Goal: Information Seeking & Learning: Learn about a topic

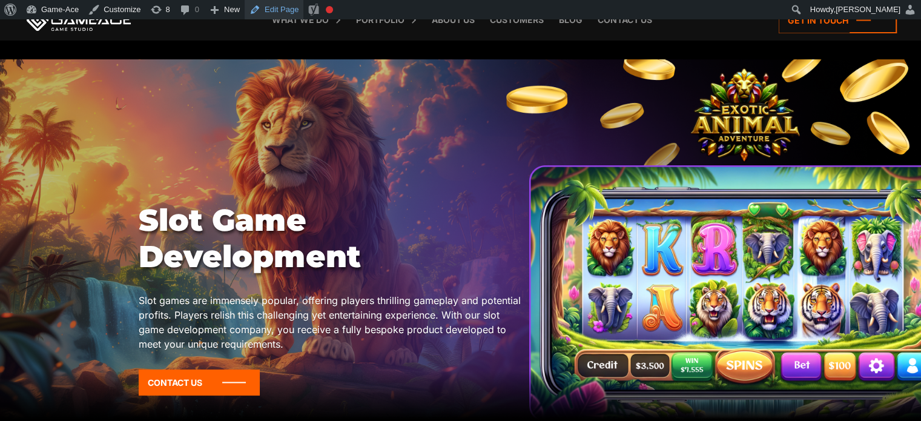
click at [274, 10] on link "Edit Page" at bounding box center [274, 9] width 59 height 19
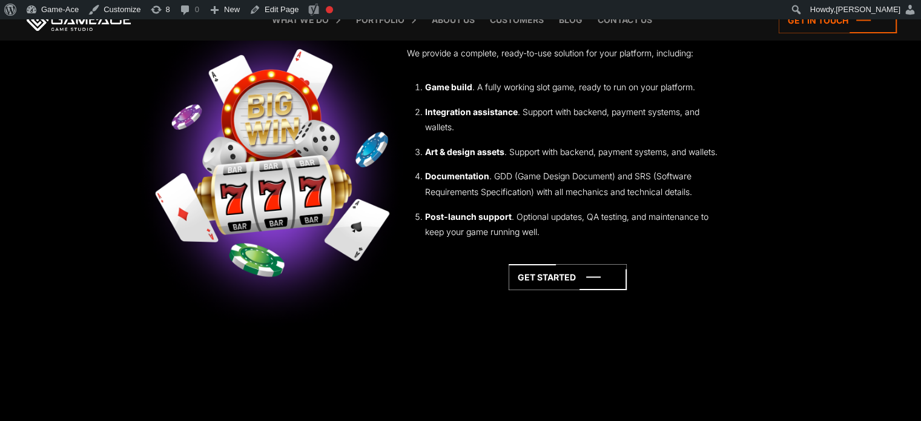
scroll to position [3823, 0]
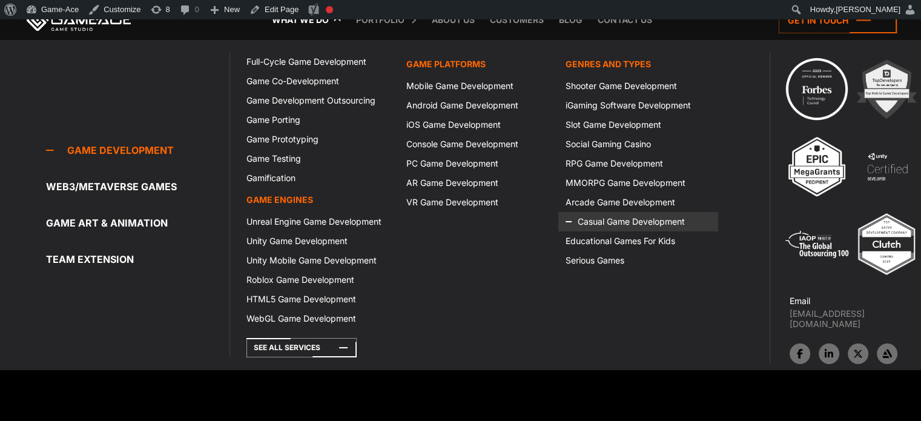
click at [591, 225] on icon at bounding box center [579, 221] width 29 height 19
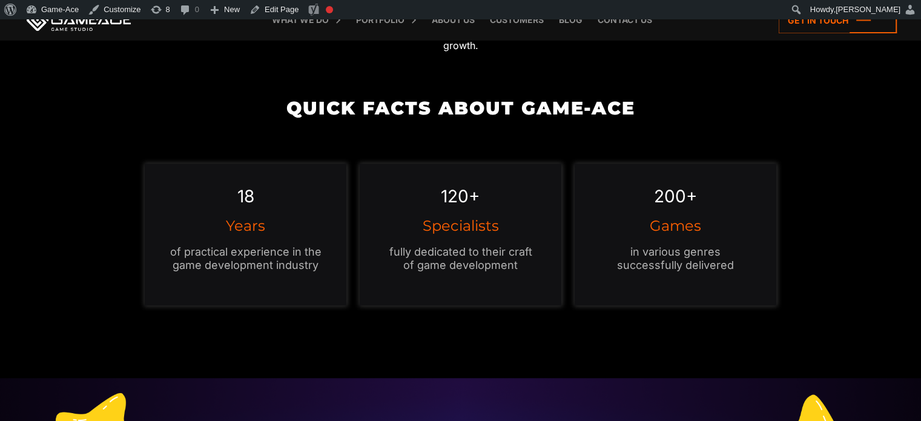
scroll to position [1119, 0]
click at [275, 19] on link "Edit Page" at bounding box center [274, 9] width 59 height 19
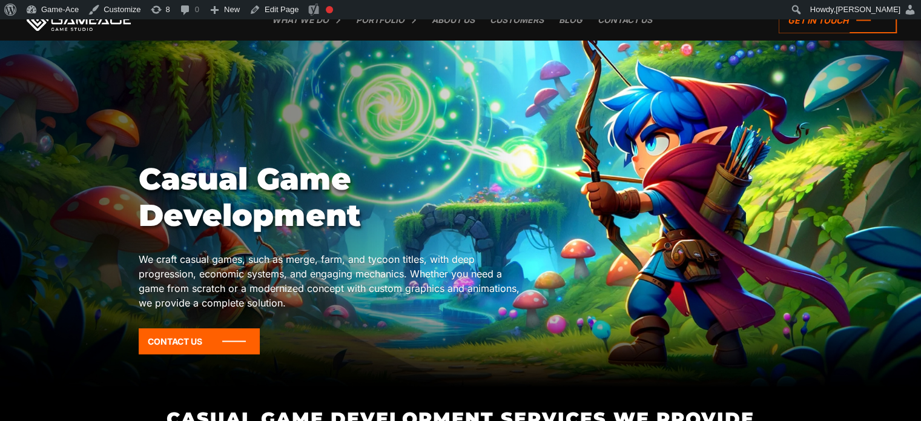
scroll to position [35, 0]
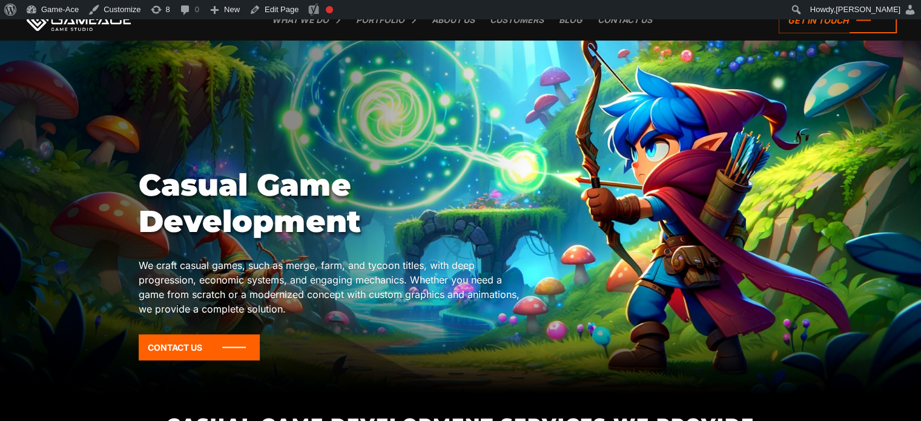
drag, startPoint x: 0, startPoint y: 0, endPoint x: 412, endPoint y: 350, distance: 540.6
click at [412, 350] on div "Casual Game Development We craft casual games, such as merge, farm, and tycoon …" at bounding box center [332, 268] width 386 height 202
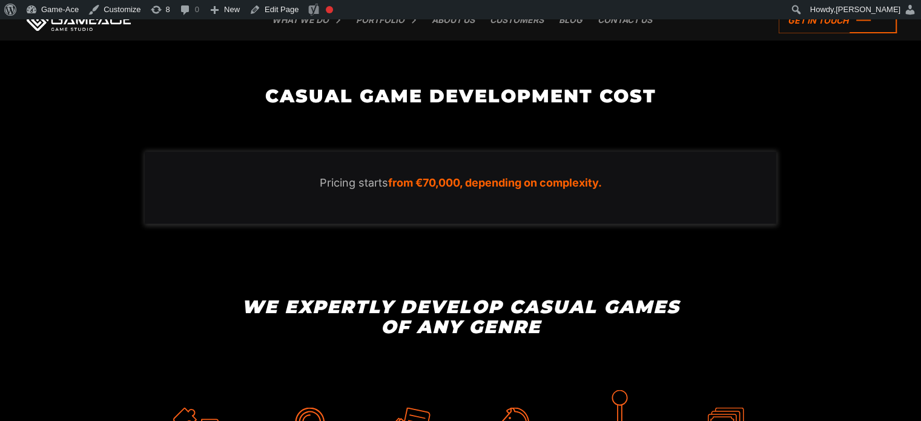
scroll to position [2109, 0]
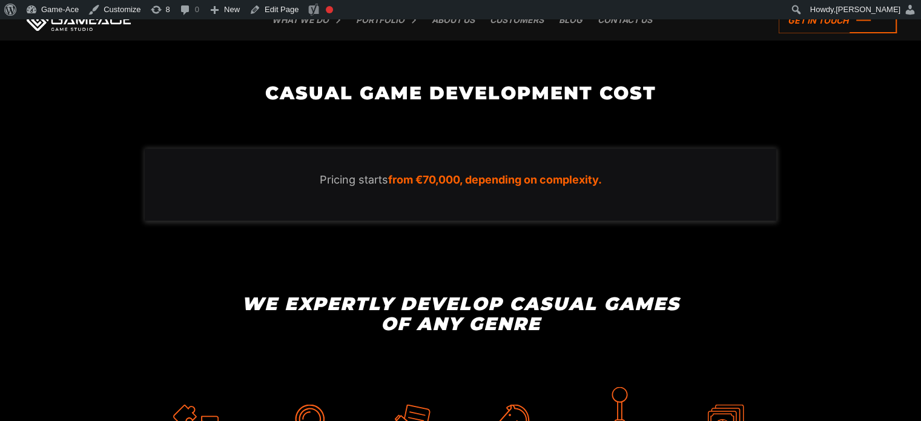
drag, startPoint x: 467, startPoint y: 176, endPoint x: 604, endPoint y: 177, distance: 137.4
drag, startPoint x: 604, startPoint y: 177, endPoint x: 588, endPoint y: 178, distance: 16.4
click at [588, 178] on em "from €70,000, depending on complexity." at bounding box center [495, 179] width 214 height 13
drag, startPoint x: 601, startPoint y: 182, endPoint x: 467, endPoint y: 183, distance: 133.2
click at [467, 183] on em "from €70,000, depending on complexity." at bounding box center [495, 179] width 214 height 13
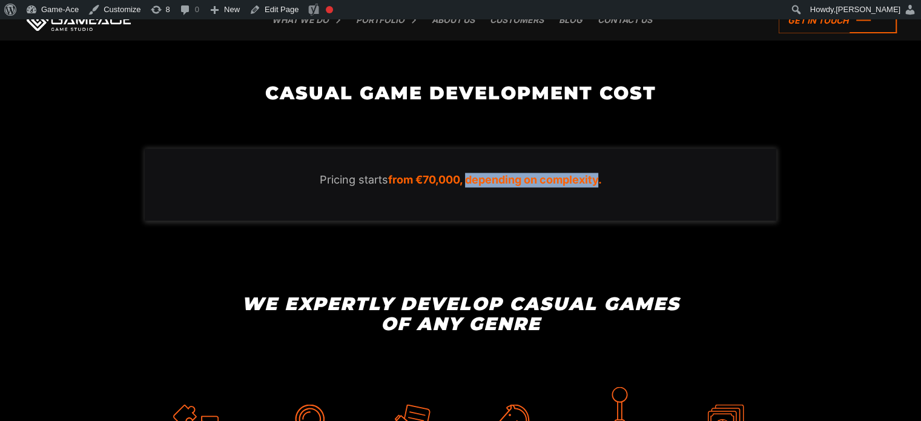
copy em "depending on complexity"
click at [272, 4] on link "Edit Page" at bounding box center [274, 9] width 59 height 19
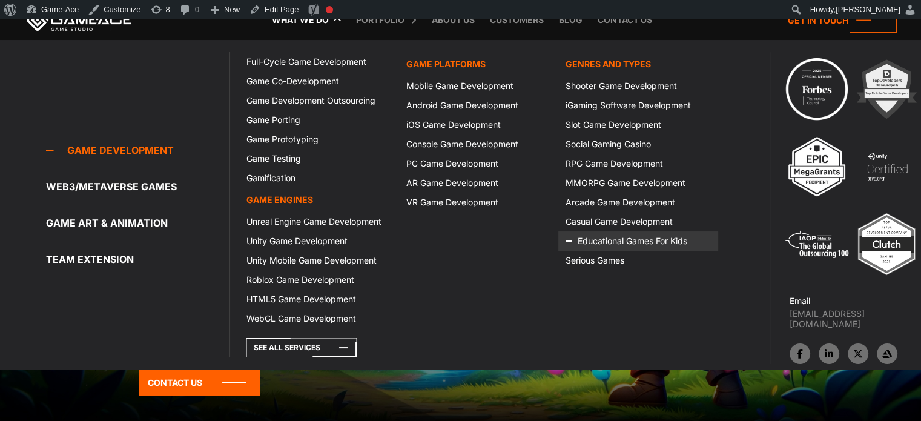
click at [582, 242] on icon at bounding box center [579, 240] width 29 height 19
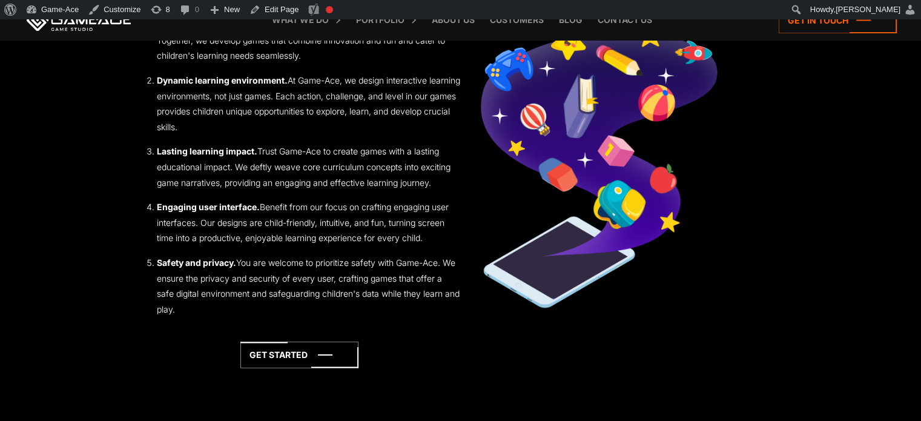
scroll to position [1849, 0]
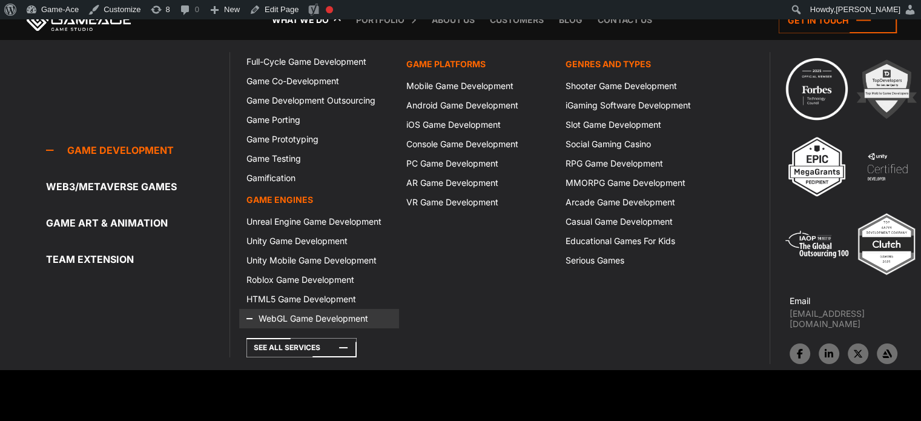
click at [339, 318] on link "WebGL Game Development" at bounding box center [318, 318] width 159 height 19
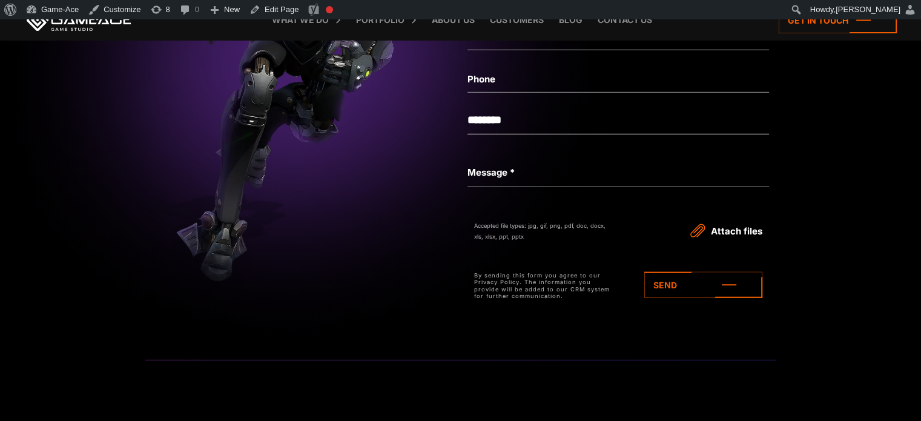
scroll to position [3631, 0]
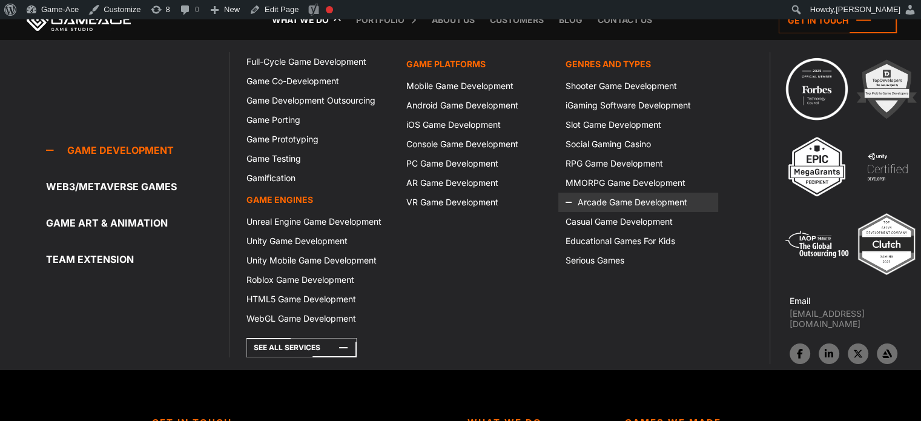
click at [609, 198] on link "Arcade Game Development" at bounding box center [637, 202] width 159 height 19
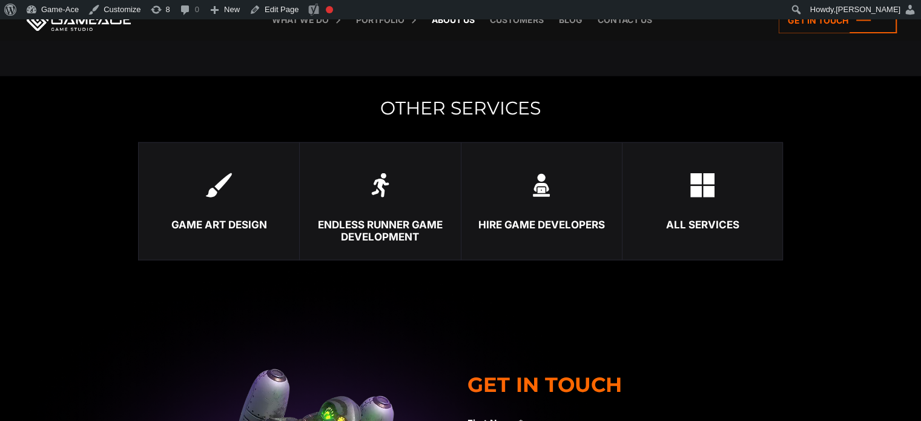
scroll to position [3124, 0]
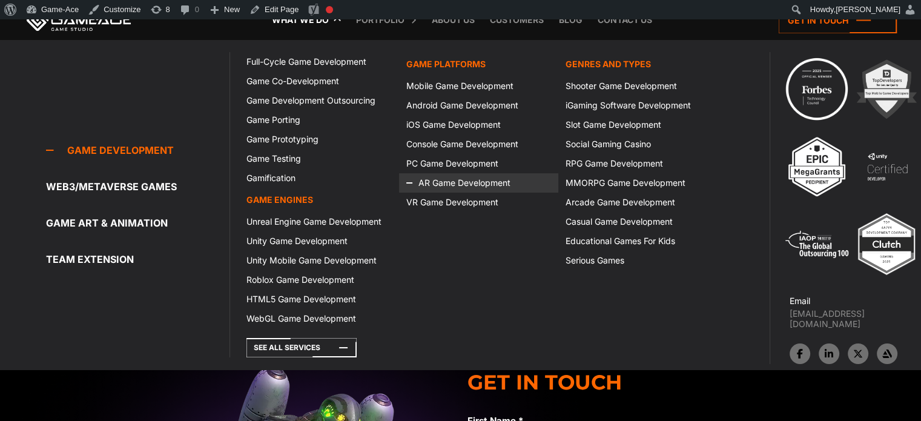
click at [431, 183] on icon at bounding box center [420, 182] width 29 height 19
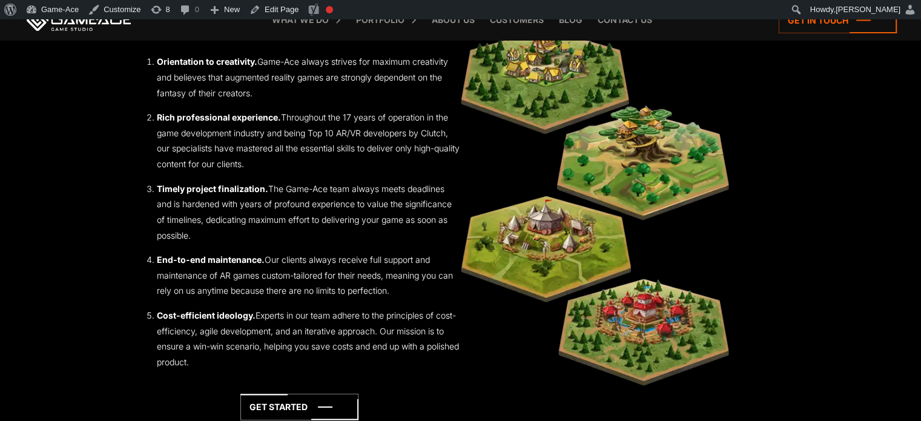
scroll to position [1593, 0]
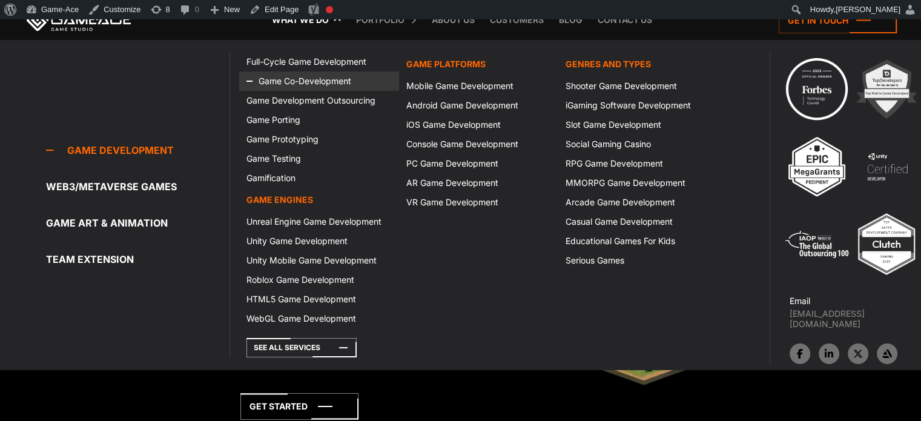
click at [311, 77] on link "Game Co-Development" at bounding box center [318, 80] width 159 height 19
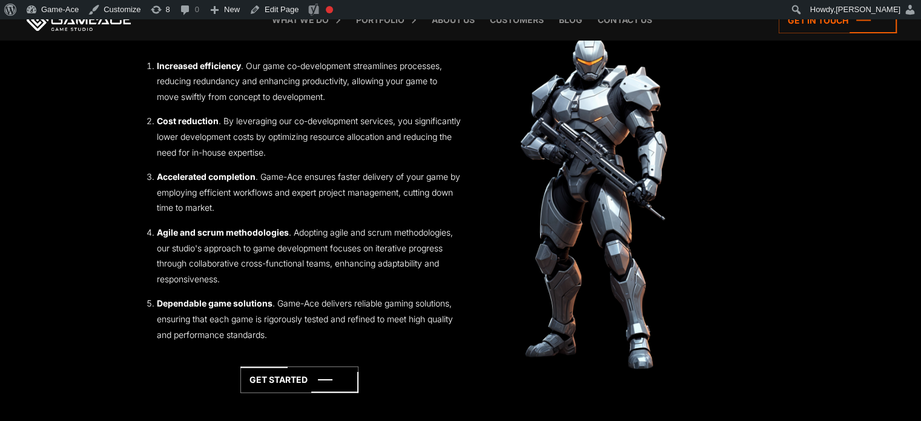
scroll to position [1814, 0]
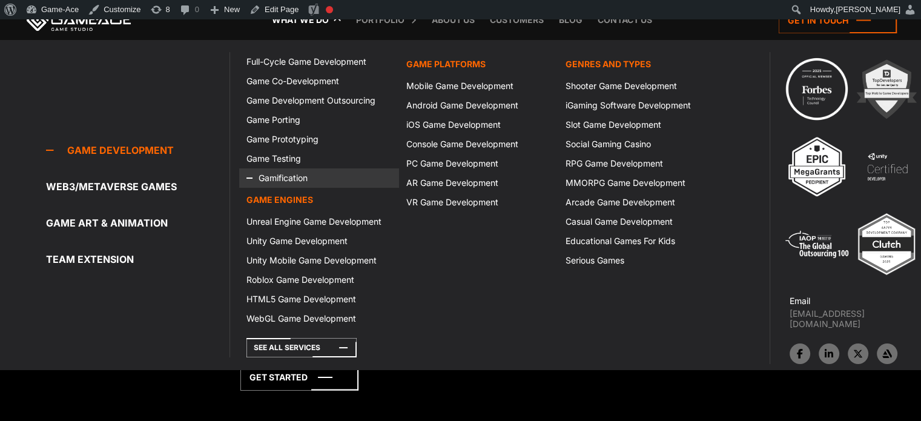
click at [278, 177] on link "Gamification" at bounding box center [318, 177] width 159 height 19
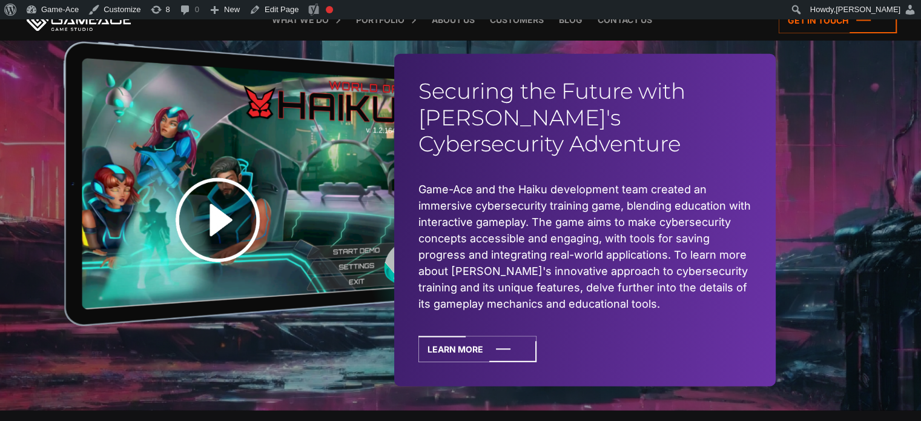
scroll to position [2894, 0]
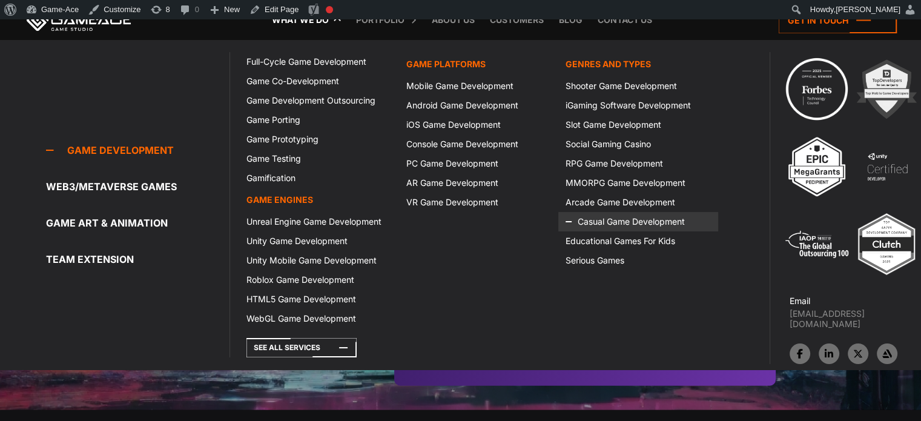
click at [599, 217] on link "Casual Game Development" at bounding box center [637, 221] width 159 height 19
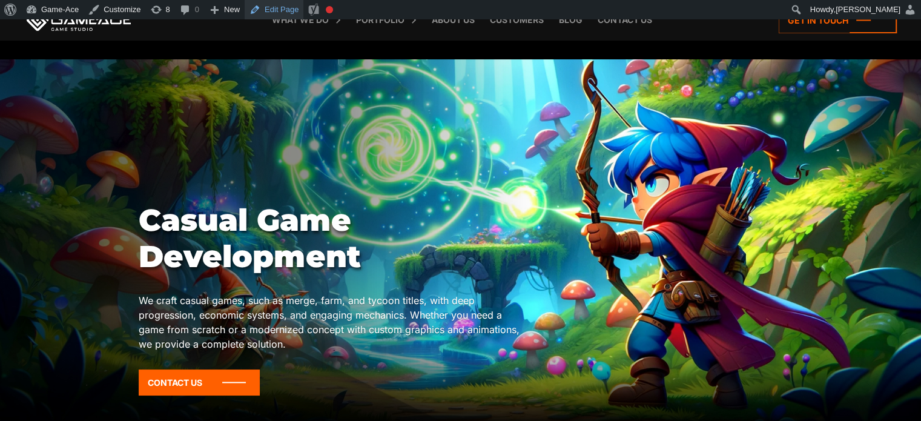
click at [265, 10] on link "Edit Page" at bounding box center [274, 9] width 59 height 19
click at [271, 7] on link "Edit Page" at bounding box center [274, 9] width 59 height 19
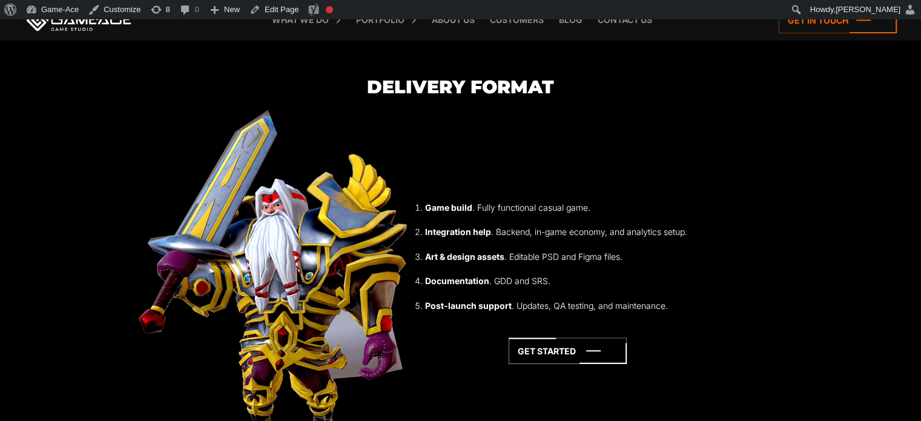
scroll to position [3409, 0]
click at [271, 12] on link "Edit Page" at bounding box center [274, 9] width 59 height 19
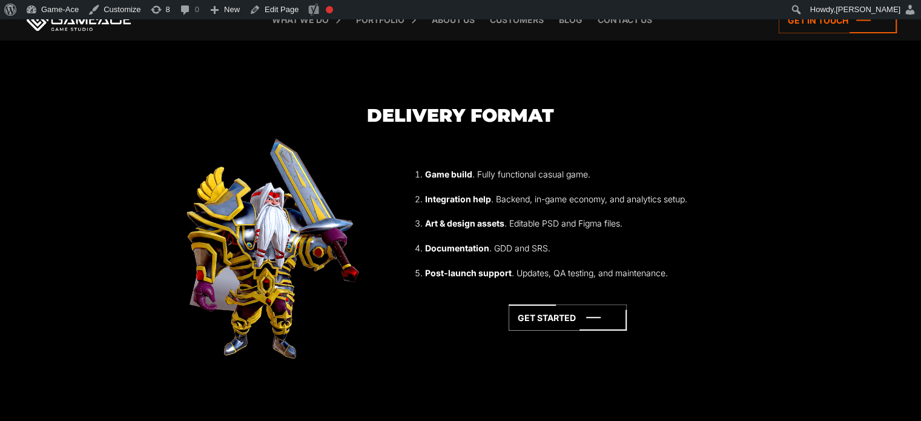
scroll to position [3382, 0]
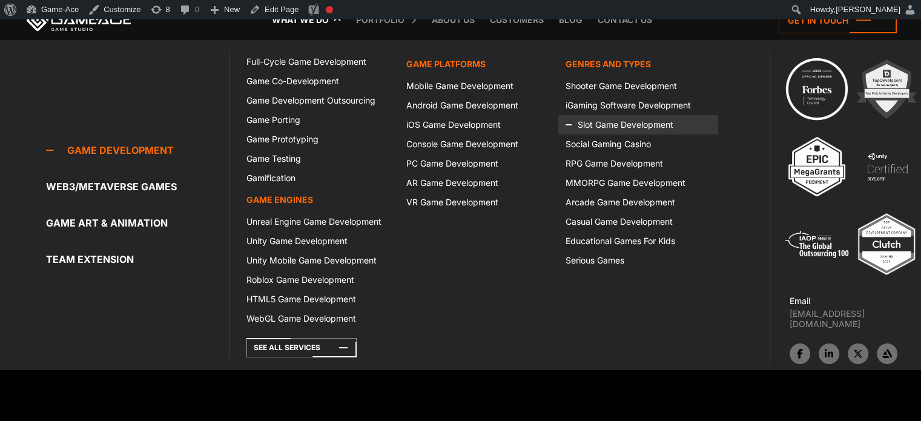
click at [646, 127] on link "Slot Game Development" at bounding box center [637, 124] width 159 height 19
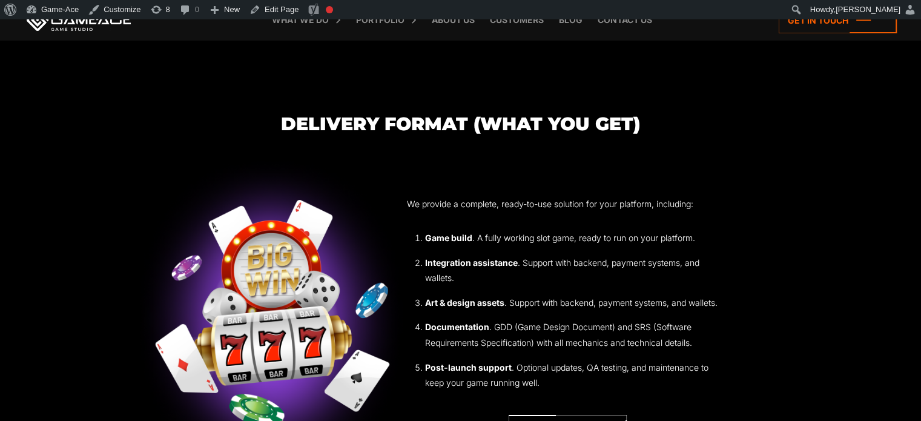
scroll to position [3678, 0]
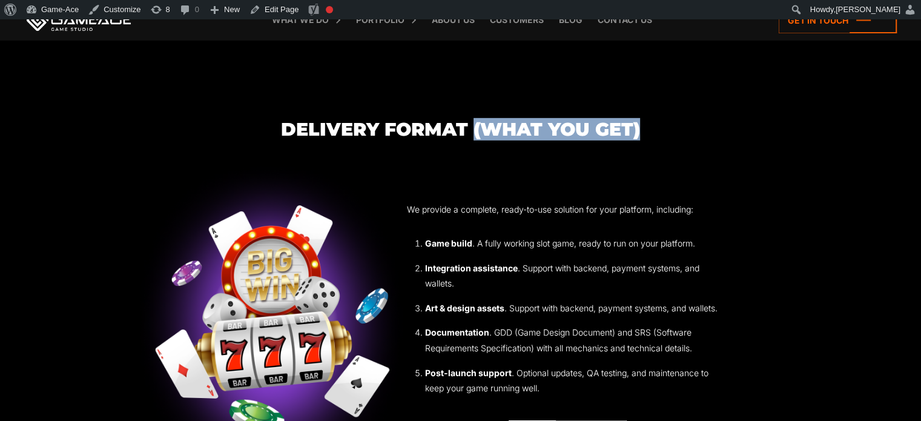
drag, startPoint x: 470, startPoint y: 159, endPoint x: 660, endPoint y: 163, distance: 190.1
click at [660, 139] on h3 "Delivery Format (What You Get)" at bounding box center [461, 129] width 644 height 20
copy h3 "(What You Get)"
click at [277, 15] on link "Edit Page" at bounding box center [274, 9] width 59 height 19
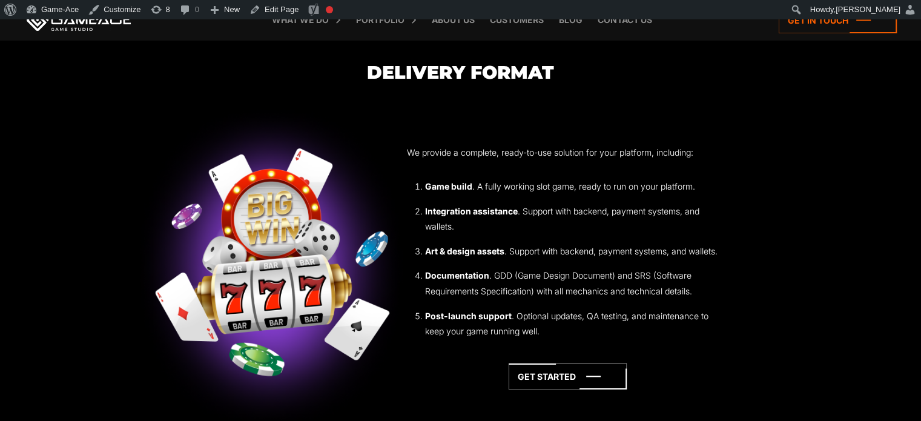
scroll to position [3740, 0]
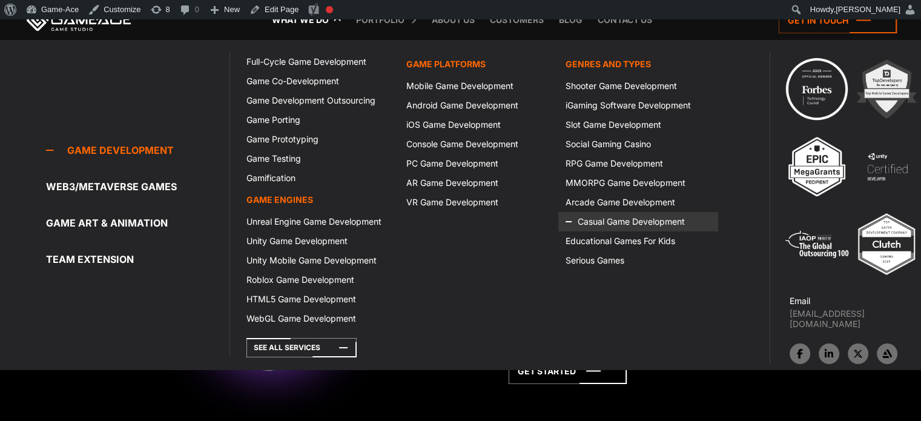
click at [626, 223] on link "Casual Game Development" at bounding box center [637, 221] width 159 height 19
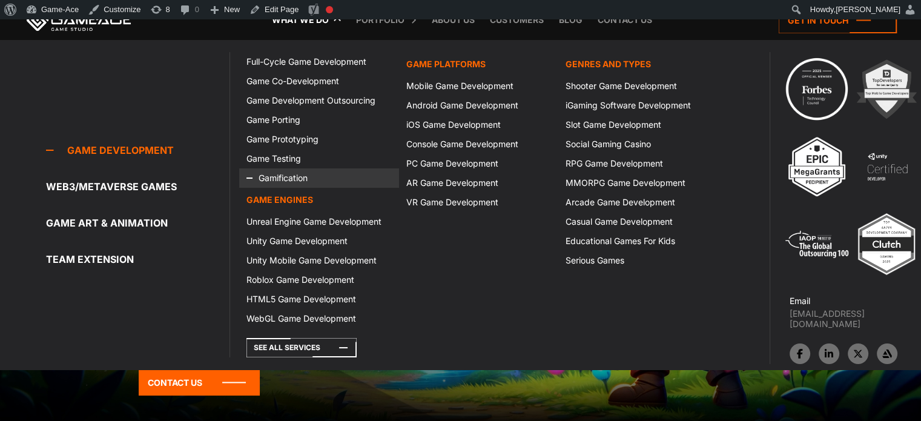
click at [291, 176] on link "Gamification" at bounding box center [318, 177] width 159 height 19
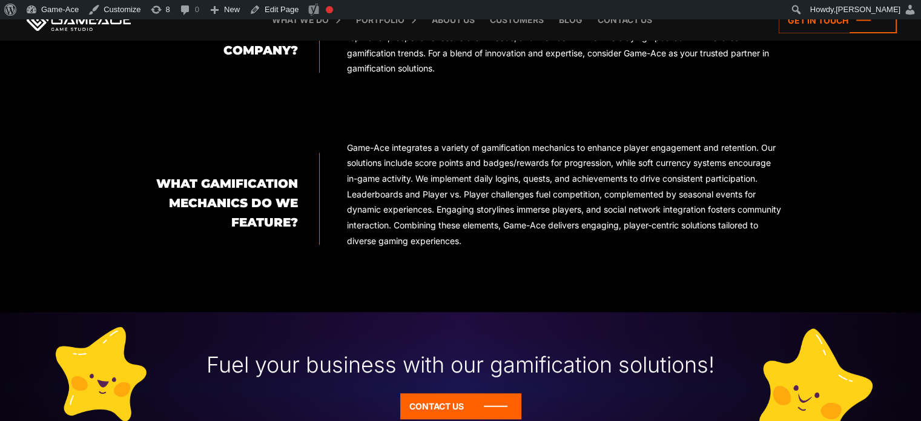
scroll to position [1209, 0]
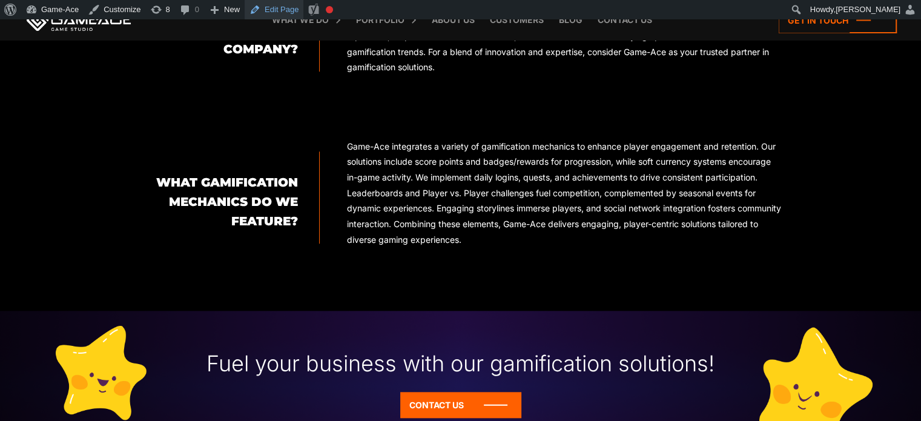
click at [276, 8] on link "Edit Page" at bounding box center [274, 9] width 59 height 19
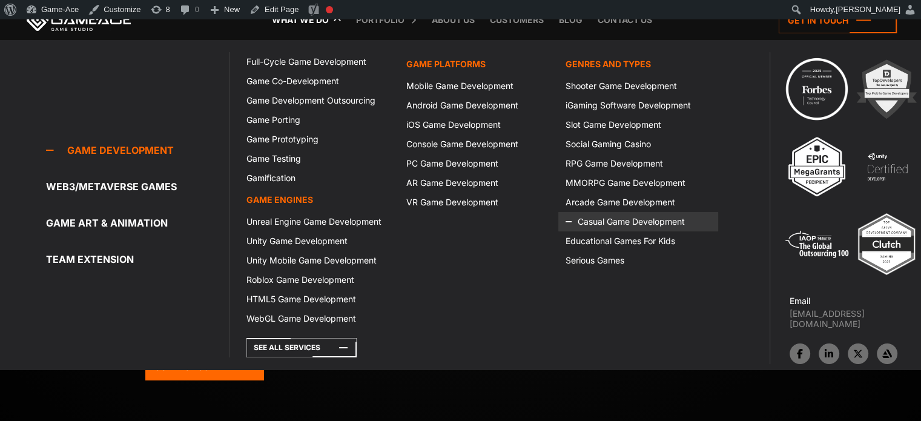
click at [598, 218] on link "Casual Game Development" at bounding box center [637, 221] width 159 height 19
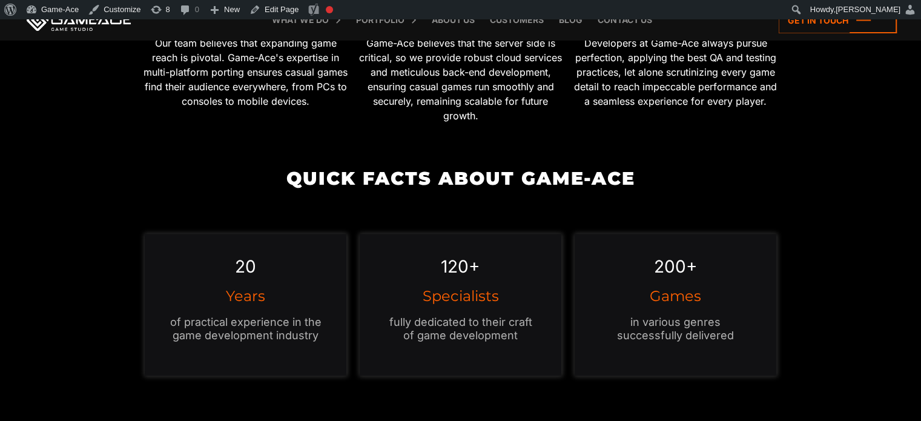
scroll to position [1046, 0]
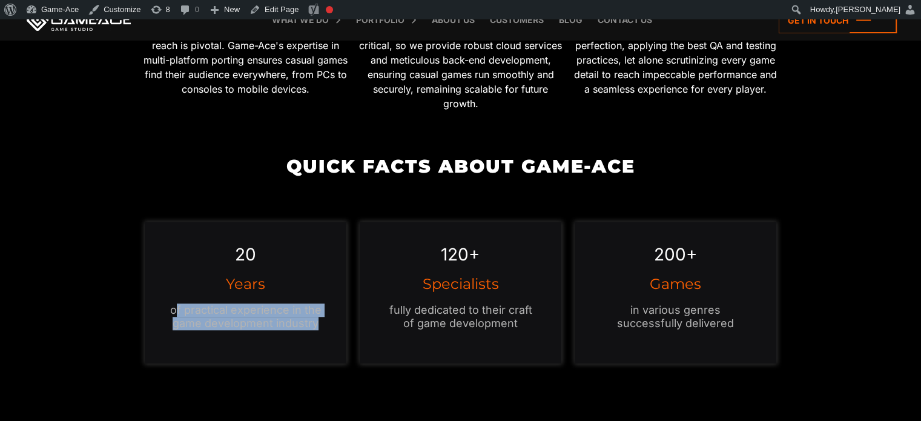
drag, startPoint x: 321, startPoint y: 324, endPoint x: 175, endPoint y: 312, distance: 146.4
click at [175, 312] on p "of practical experience in the game development industry" at bounding box center [245, 316] width 153 height 27
copy p "f practical experience in the game development industry"
click at [271, 6] on link "Edit Page" at bounding box center [274, 9] width 59 height 19
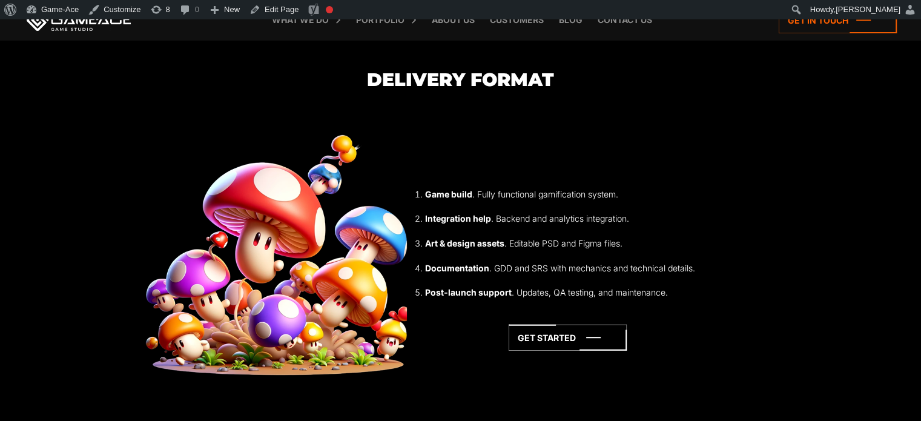
scroll to position [3406, 0]
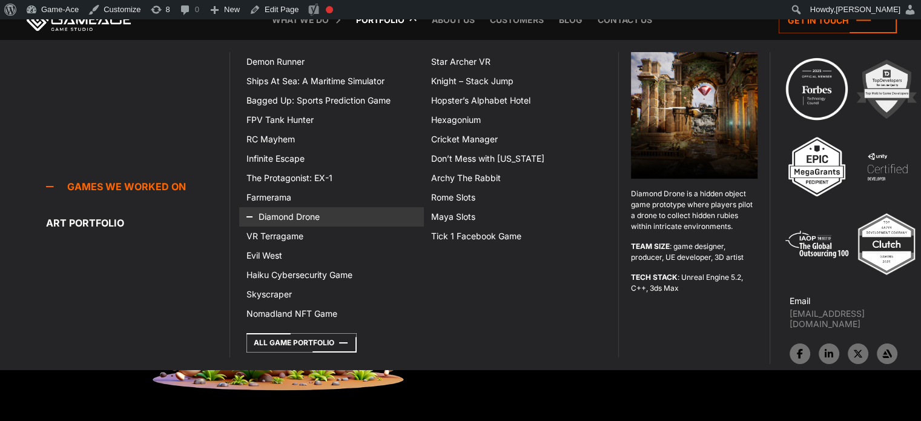
click at [281, 220] on link "Diamond Drone" at bounding box center [331, 216] width 185 height 19
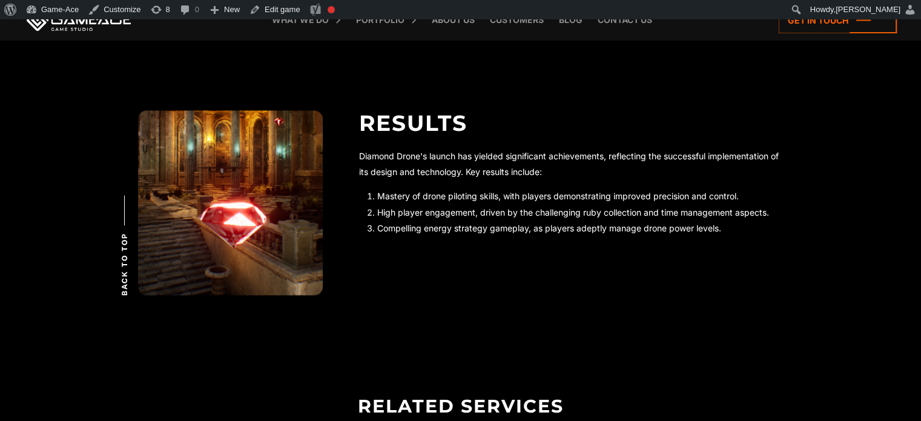
scroll to position [2093, 0]
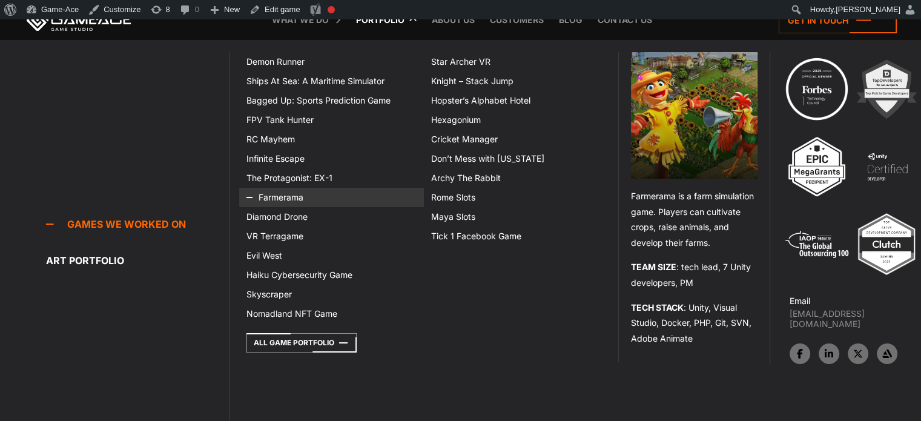
click at [283, 198] on link "Farmerama" at bounding box center [331, 197] width 185 height 19
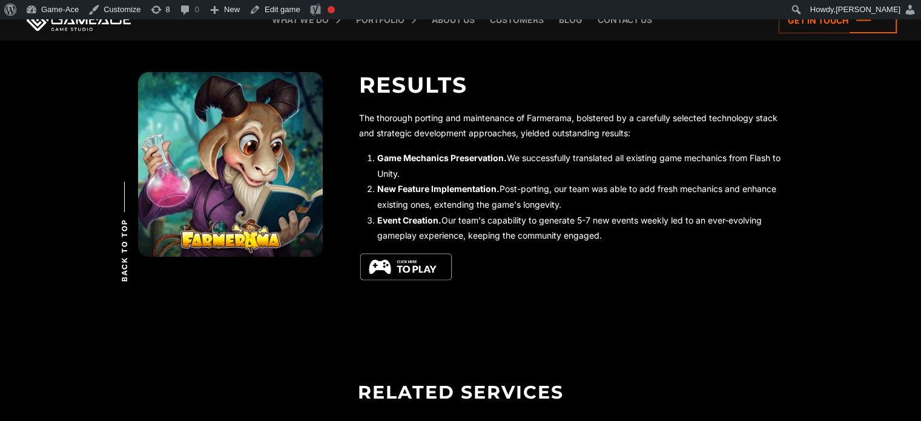
scroll to position [4087, 0]
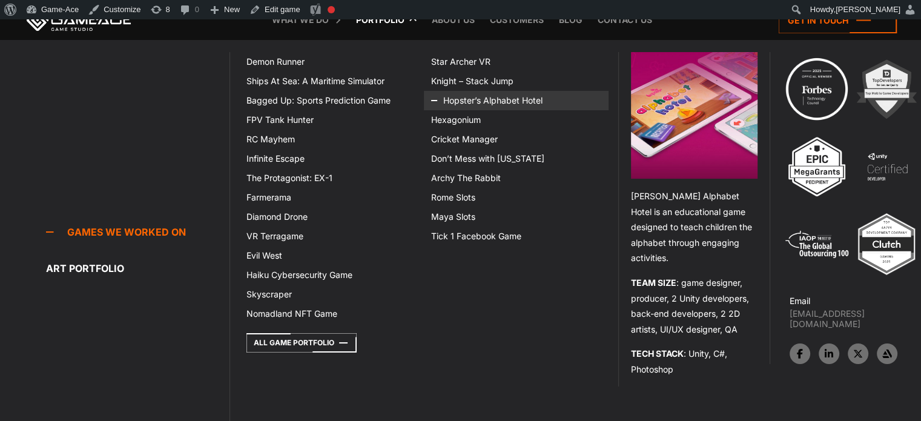
click at [482, 96] on link "Hopster’s Alphabet Hotel" at bounding box center [516, 100] width 185 height 19
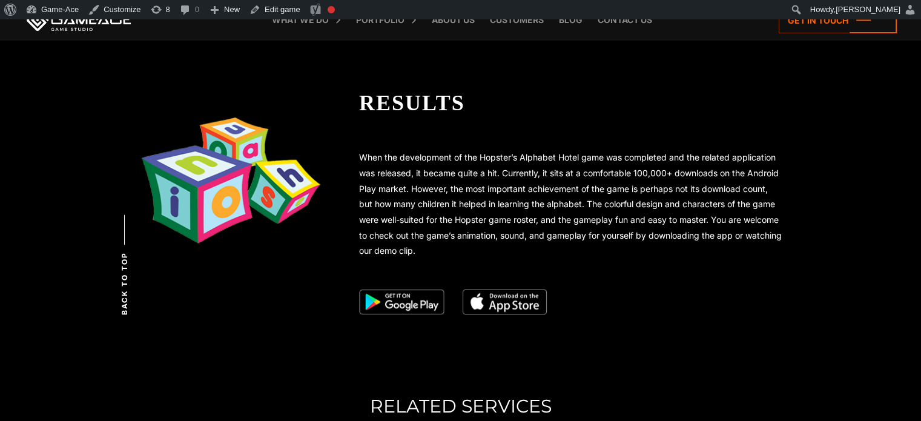
scroll to position [2045, 0]
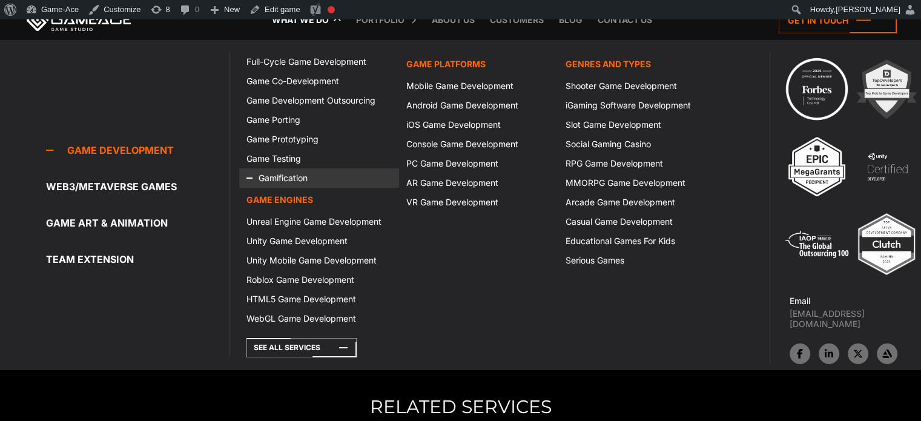
click at [286, 172] on link "Gamification" at bounding box center [318, 177] width 159 height 19
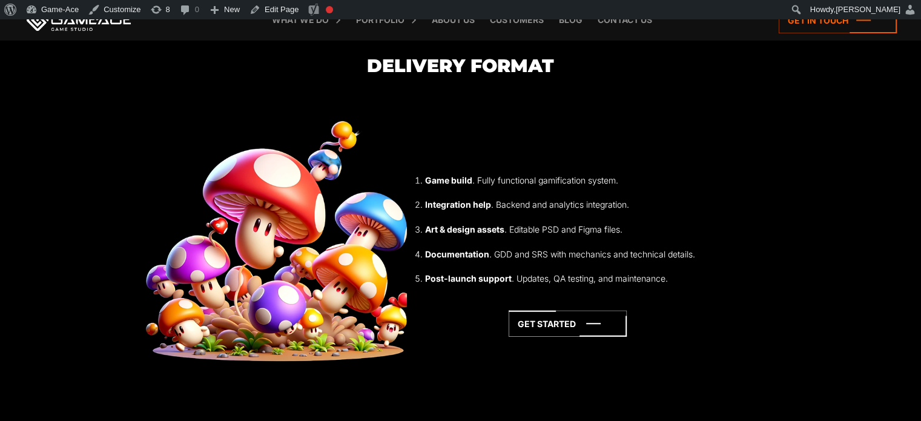
scroll to position [3436, 0]
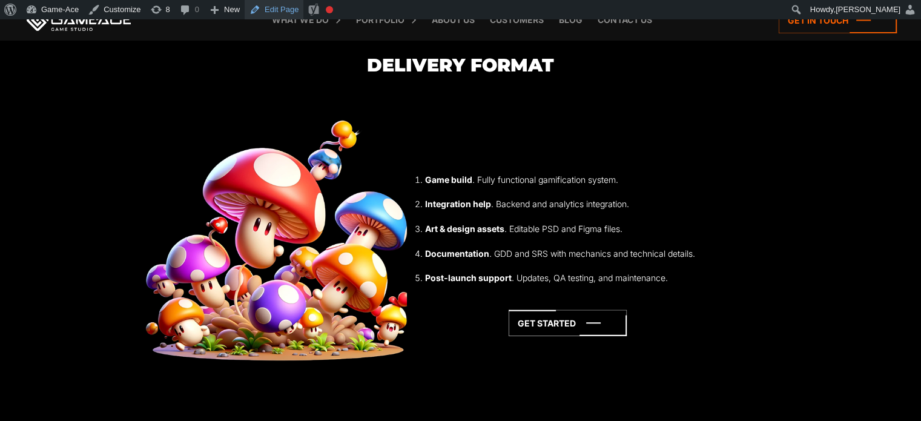
click at [278, 7] on link "Edit Page" at bounding box center [274, 9] width 59 height 19
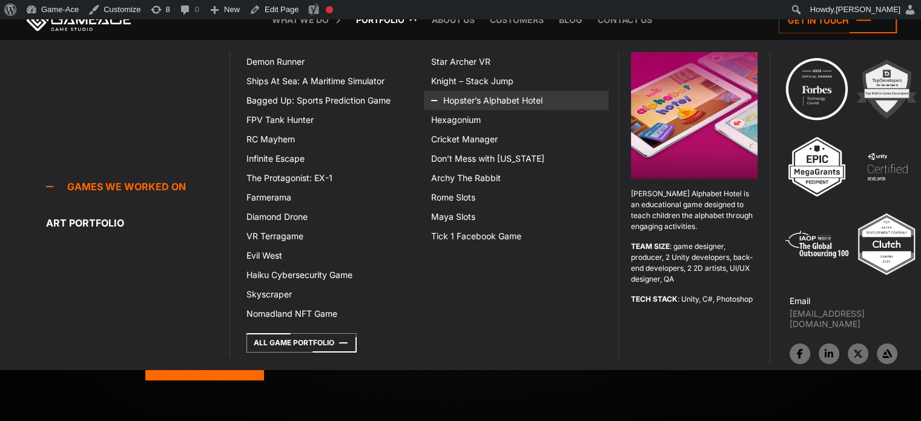
click at [459, 106] on icon at bounding box center [445, 100] width 29 height 19
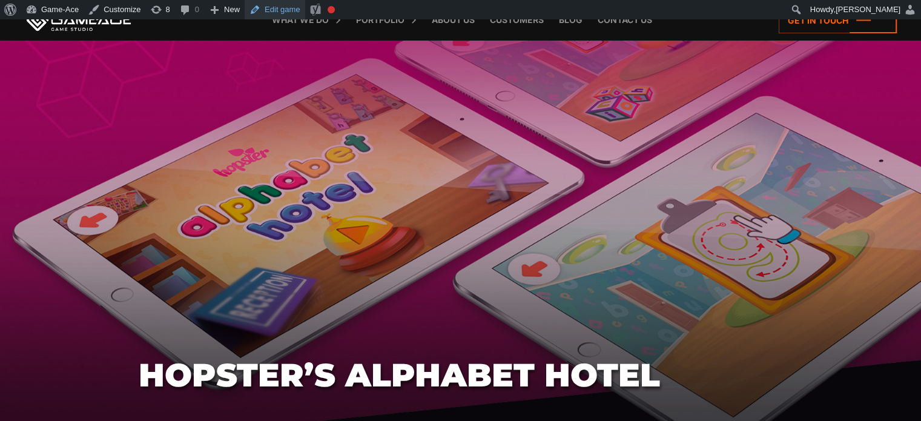
click at [280, 8] on link "Edit game" at bounding box center [275, 9] width 61 height 19
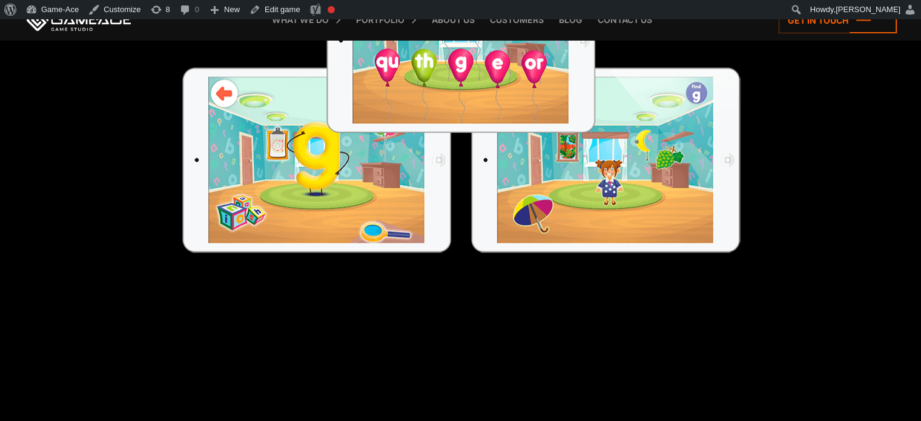
scroll to position [783, 0]
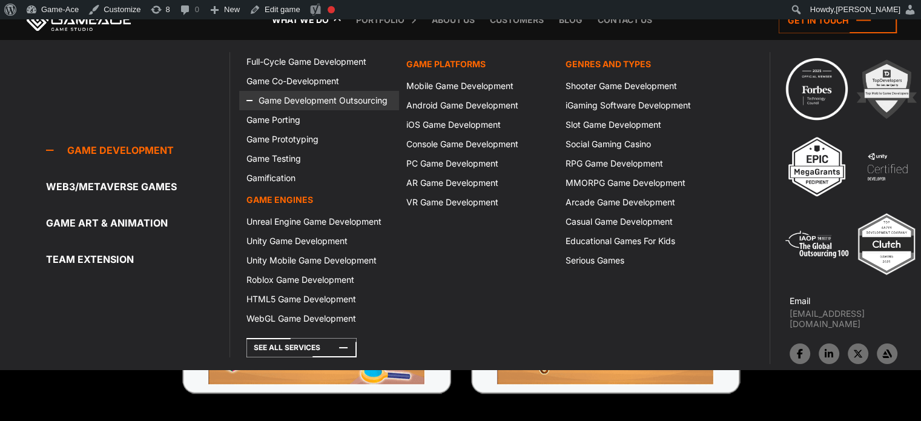
click at [308, 96] on link "Game Development Outsourcing" at bounding box center [318, 100] width 159 height 19
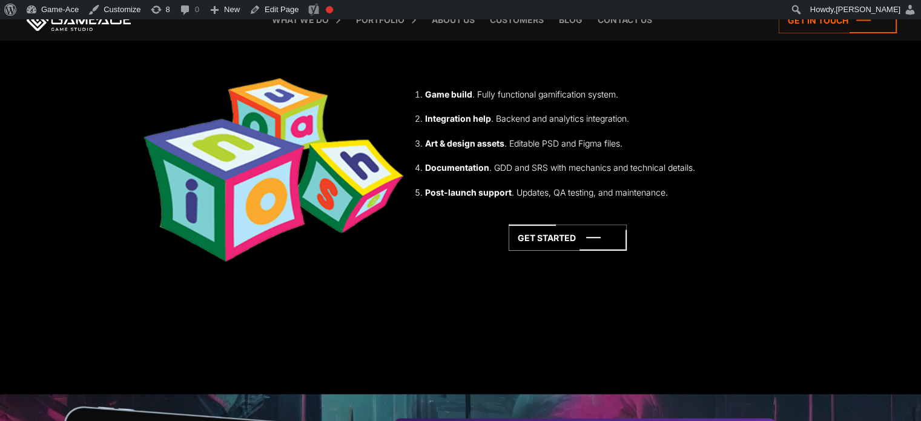
scroll to position [3474, 0]
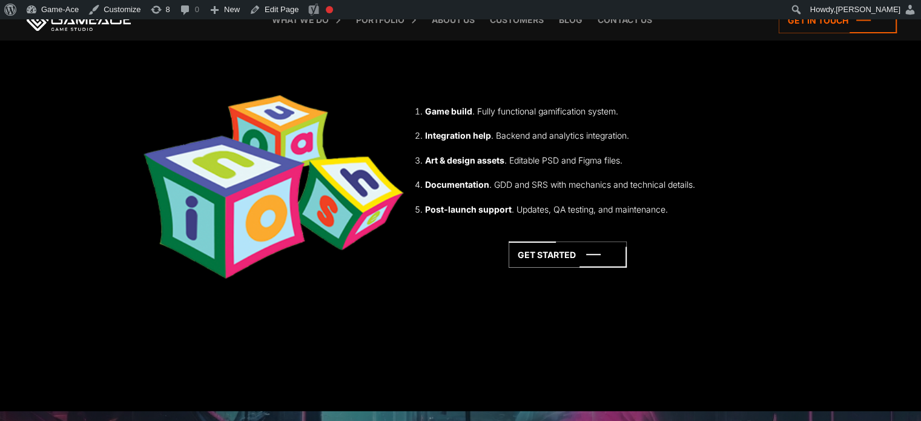
click at [226, 203] on img at bounding box center [273, 185] width 268 height 268
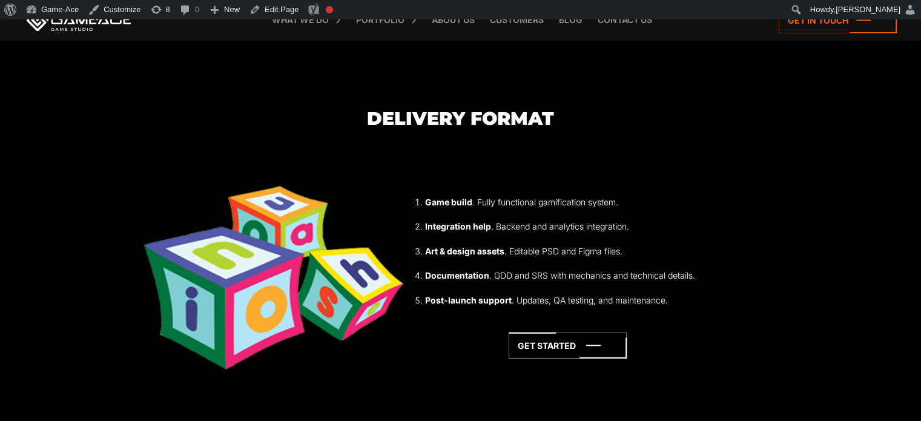
scroll to position [3382, 0]
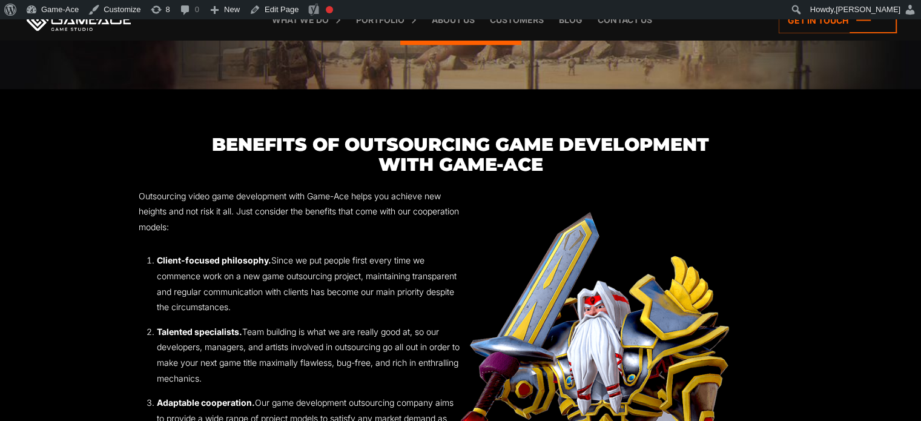
scroll to position [1367, 0]
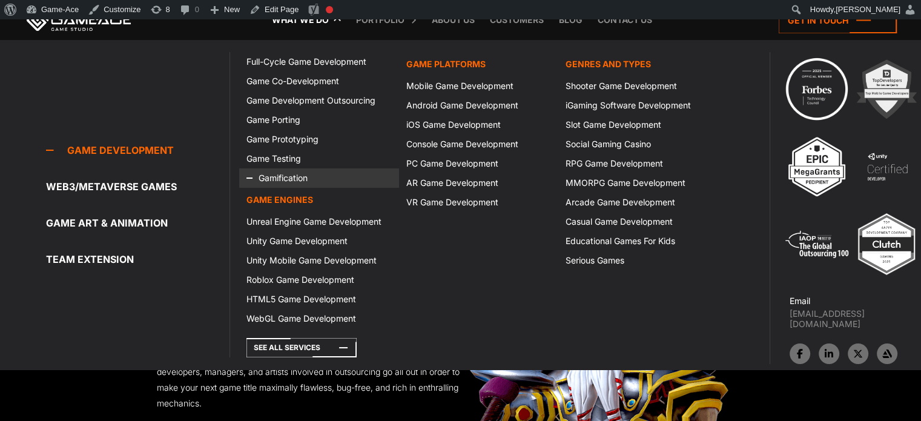
click at [289, 174] on link "Gamification" at bounding box center [318, 177] width 159 height 19
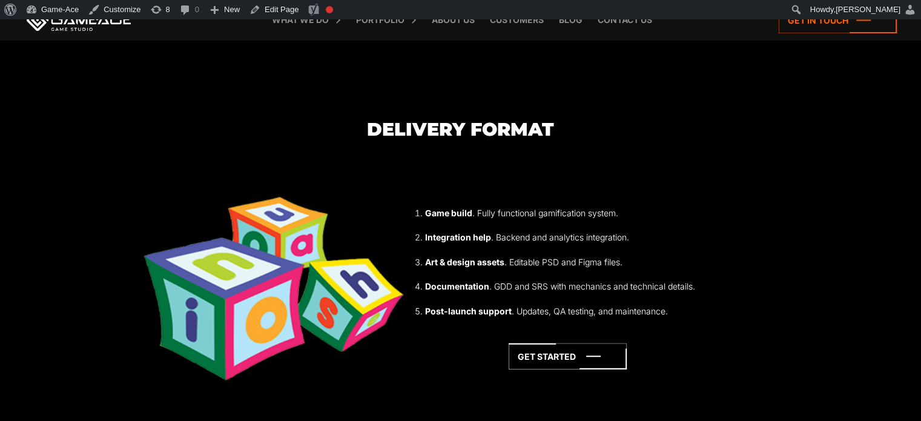
scroll to position [3372, 0]
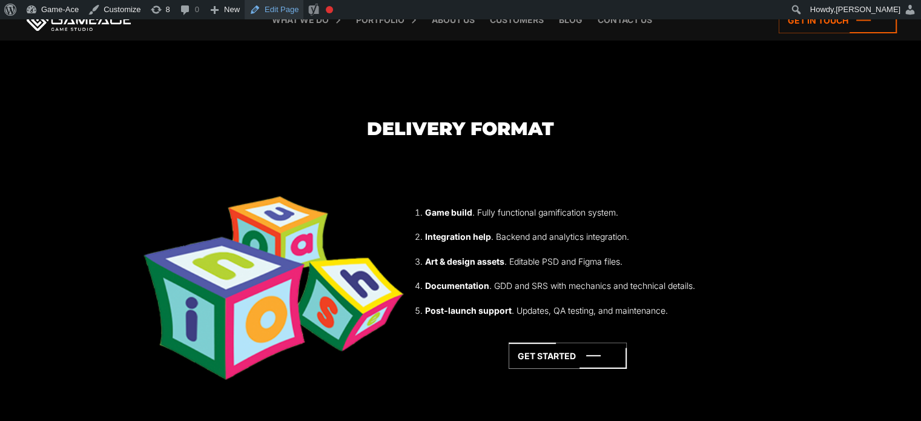
click at [272, 13] on link "Edit Page" at bounding box center [274, 9] width 59 height 19
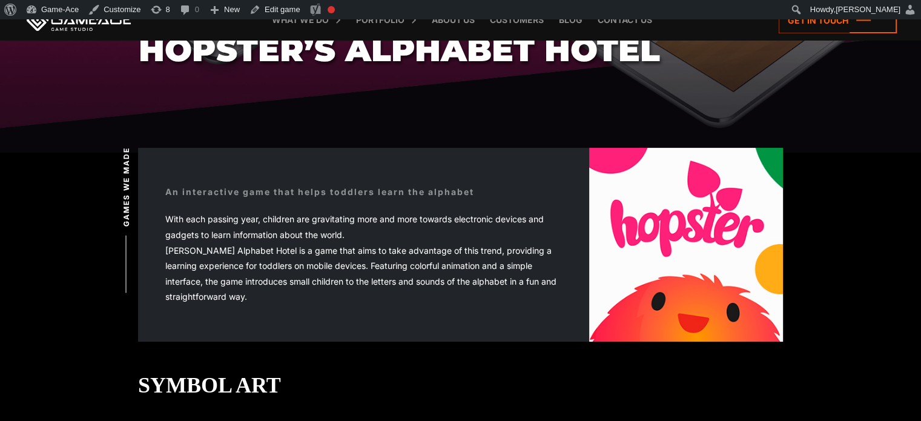
scroll to position [3276, 0]
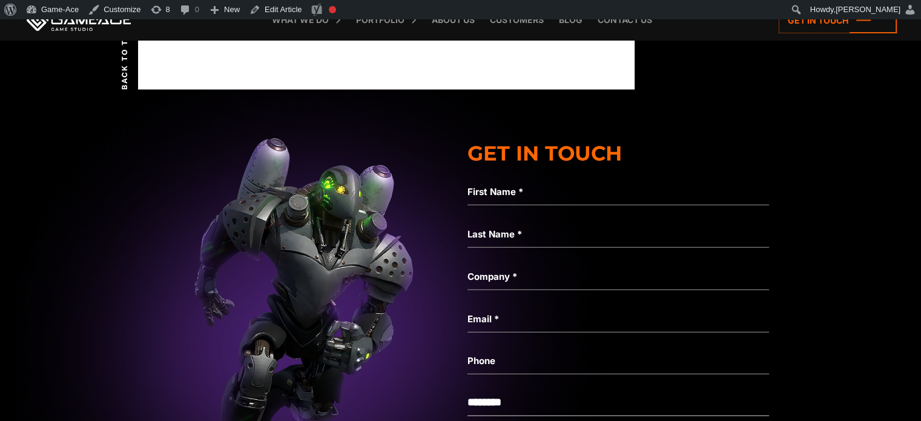
scroll to position [7791, 0]
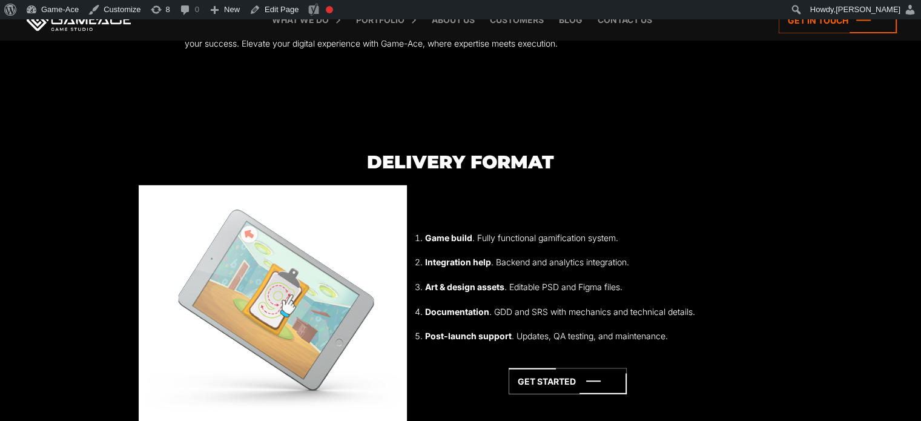
scroll to position [3415, 0]
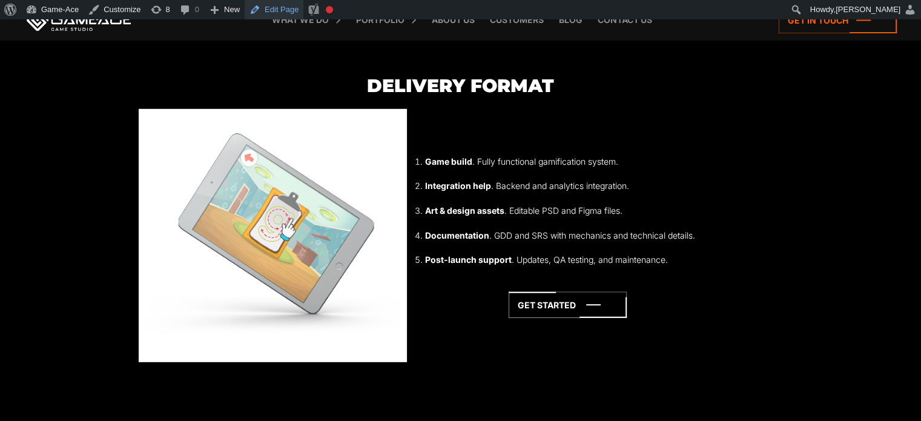
click at [284, 16] on link "Edit Page" at bounding box center [274, 9] width 59 height 19
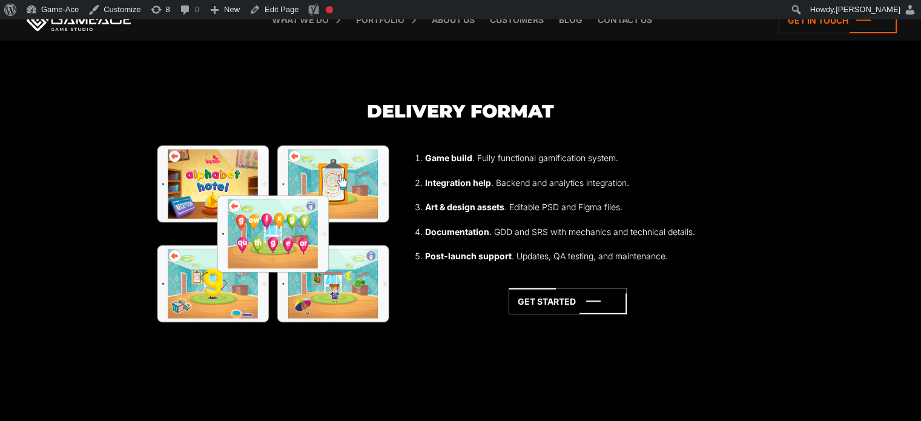
scroll to position [3391, 0]
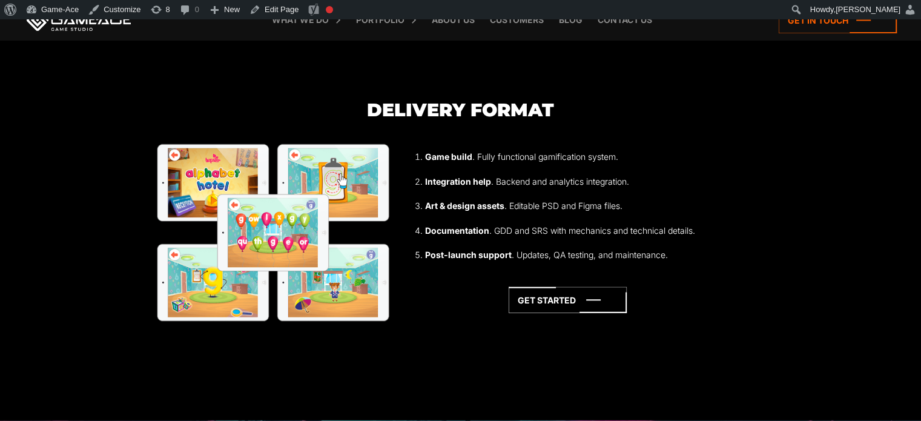
drag, startPoint x: 0, startPoint y: 0, endPoint x: 849, endPoint y: 352, distance: 919.3
click at [849, 352] on section "Delivery format Game build . Fully functional gamification system. Integration …" at bounding box center [460, 237] width 921 height 275
click at [275, 11] on link "Edit Page" at bounding box center [274, 9] width 59 height 19
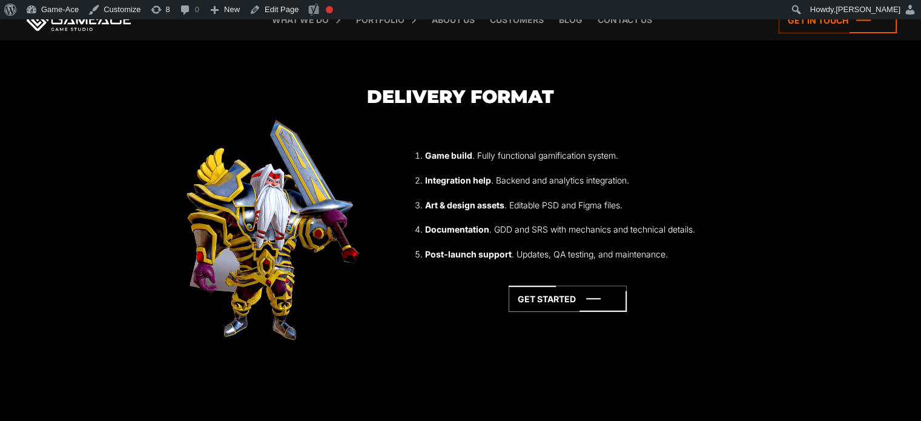
scroll to position [3395, 0]
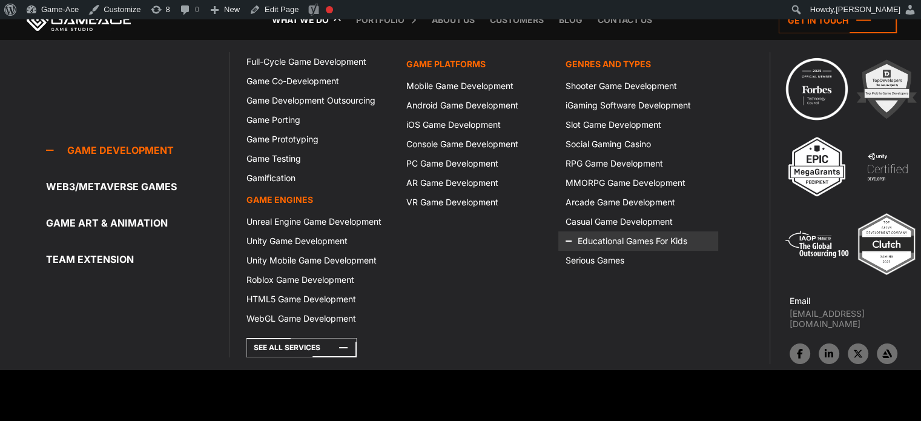
click at [608, 238] on link "Educational Games For Kids" at bounding box center [637, 240] width 159 height 19
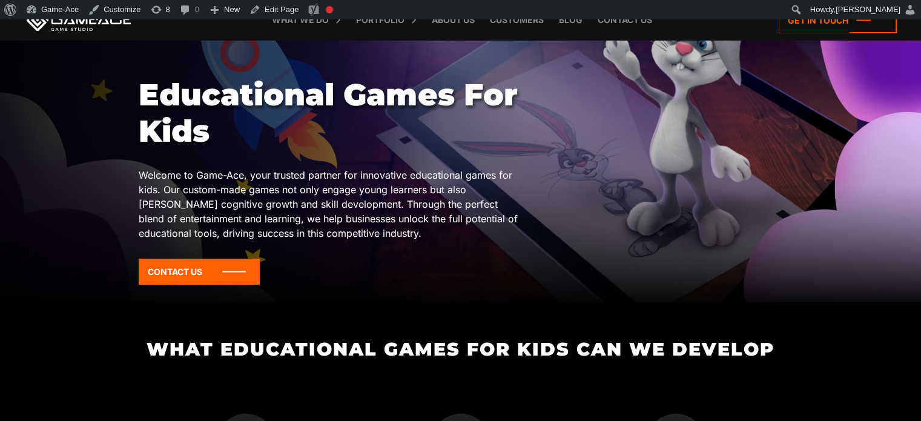
scroll to position [94, 0]
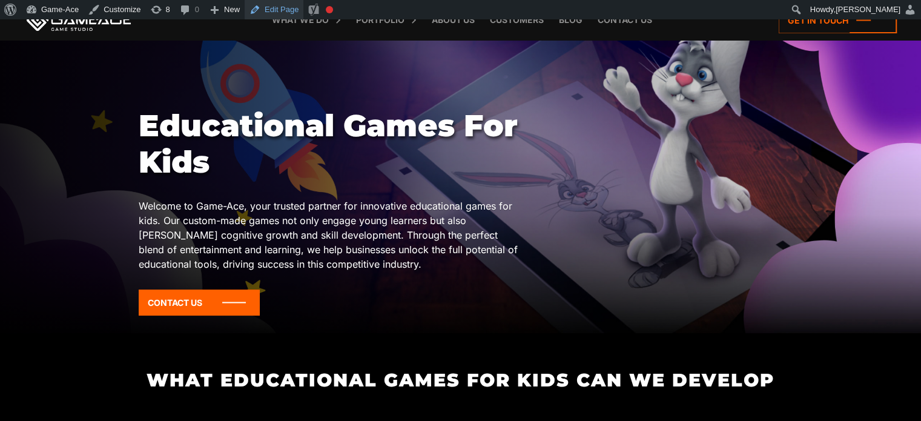
click at [262, 8] on link "Edit Page" at bounding box center [274, 9] width 59 height 19
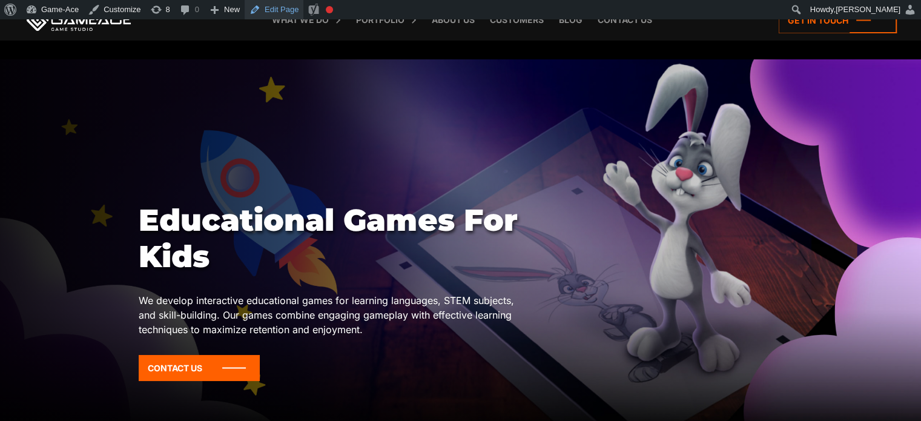
click at [273, 15] on link "Edit Page" at bounding box center [274, 9] width 59 height 19
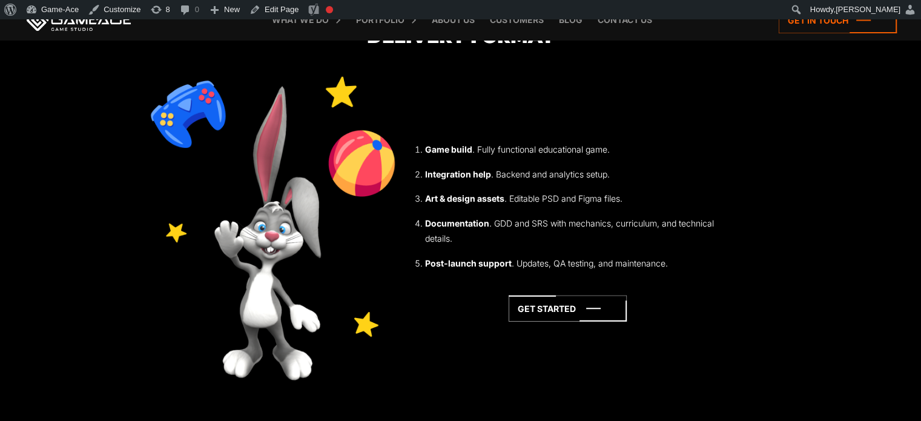
scroll to position [3184, 0]
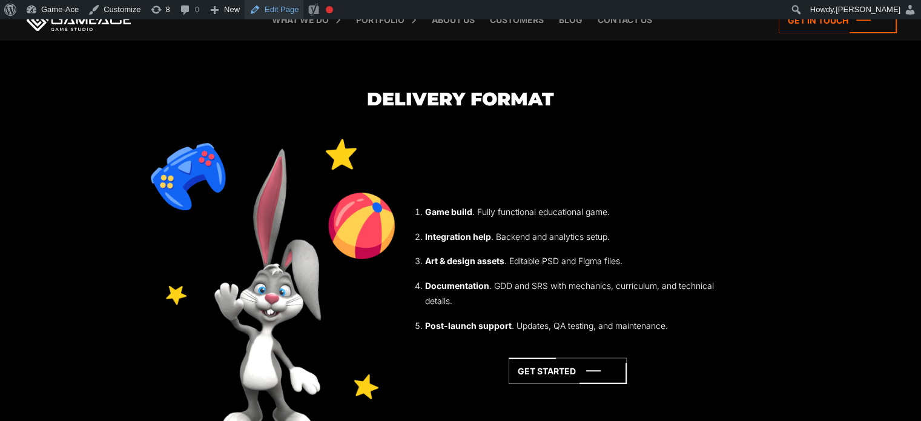
click at [280, 9] on link "Edit Page" at bounding box center [274, 9] width 59 height 19
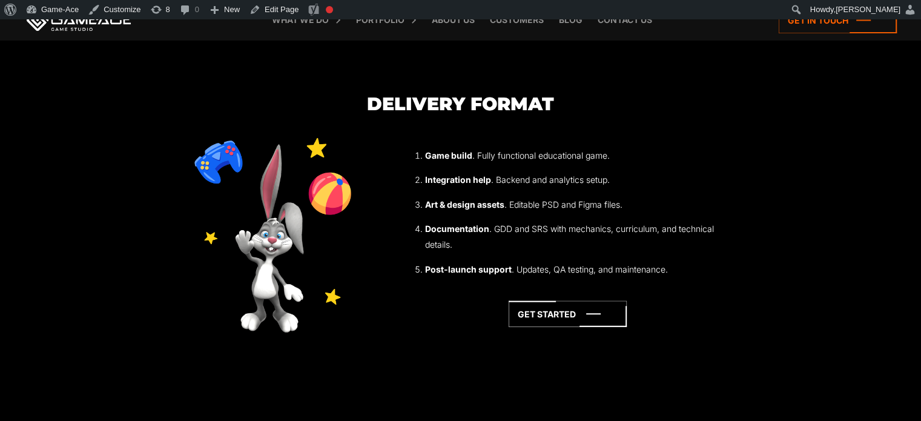
scroll to position [3178, 0]
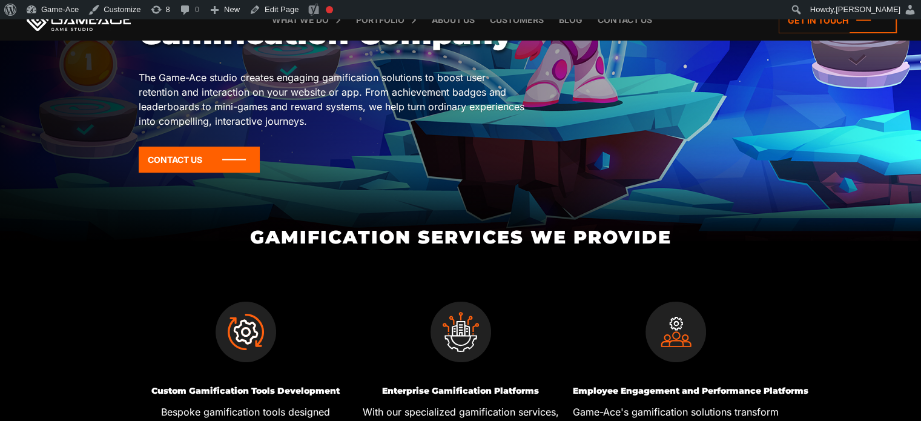
scroll to position [188, 0]
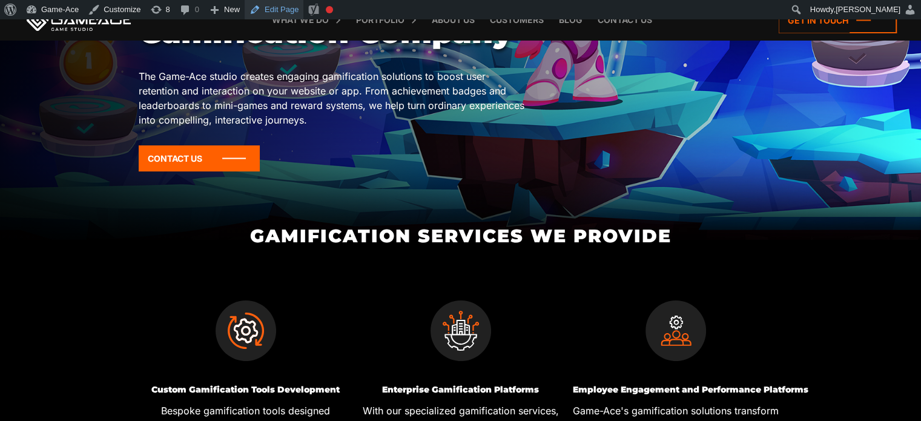
click at [274, 4] on link "Edit Page" at bounding box center [274, 9] width 59 height 19
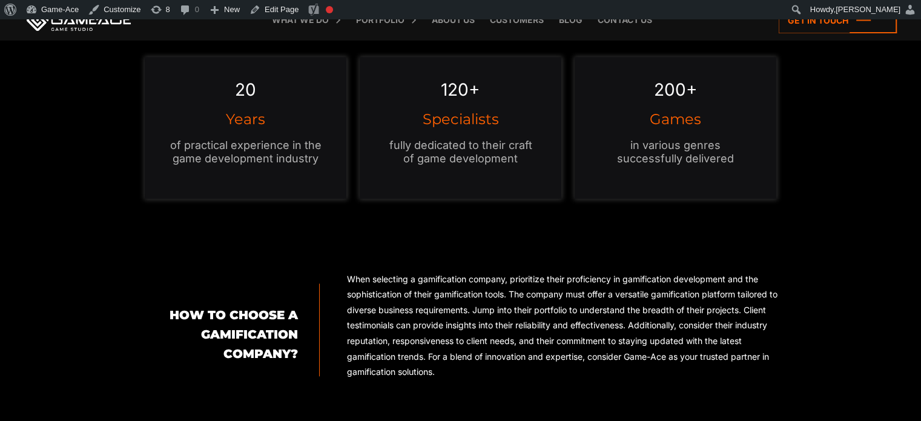
scroll to position [1142, 0]
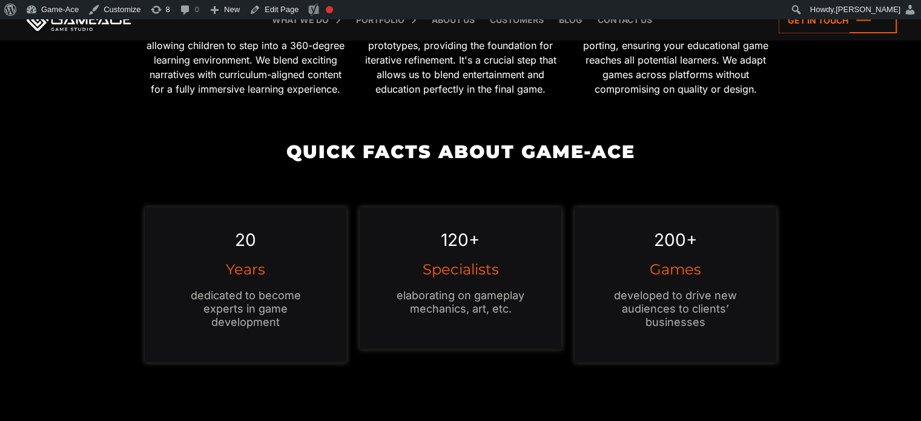
scroll to position [1032, 0]
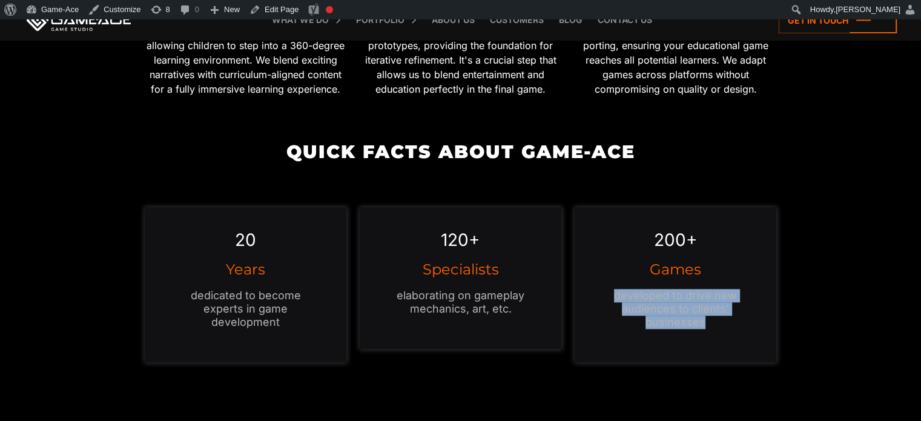
drag, startPoint x: 711, startPoint y: 322, endPoint x: 615, endPoint y: 291, distance: 100.5
click at [615, 291] on p "developed to drive new audiences to clients’ businesses" at bounding box center [675, 309] width 153 height 40
copy p "developed to drive new audiences to clients’ businesses"
click at [715, 336] on div "200+ Games developed to drive new audiences to clients’ businesses" at bounding box center [675, 284] width 202 height 155
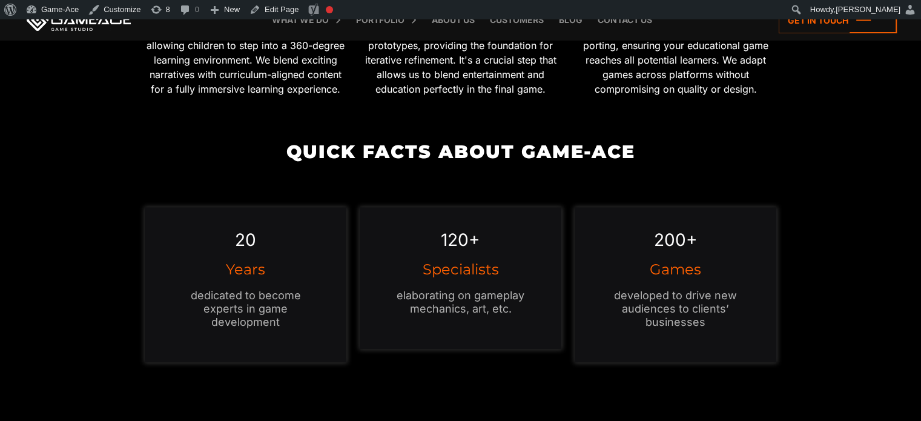
click at [717, 325] on p "developed to drive new audiences to clients’ businesses" at bounding box center [675, 309] width 153 height 40
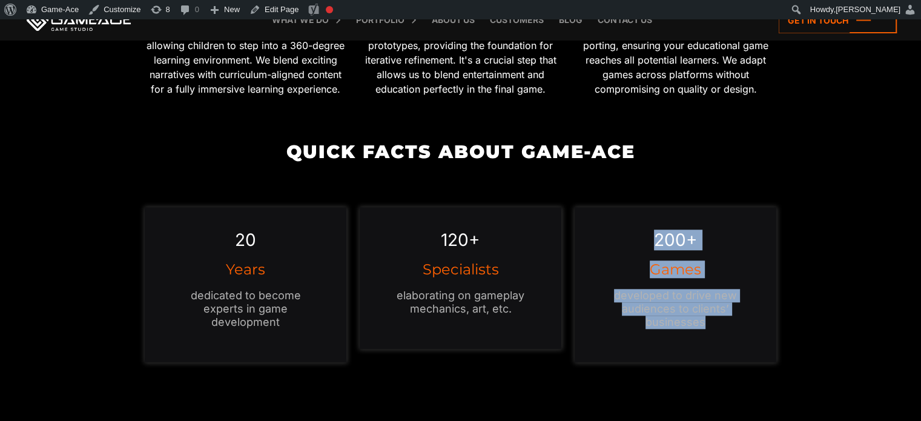
drag, startPoint x: 717, startPoint y: 325, endPoint x: 637, endPoint y: 238, distance: 117.8
click at [637, 238] on div "200+ Games developed to drive new audiences to clients’ businesses" at bounding box center [675, 284] width 202 height 155
copy div "200+ Games developed to drive new audiences to clients’ businesses"
click at [744, 321] on p "developed to drive new audiences to clients’ businesses" at bounding box center [675, 309] width 153 height 40
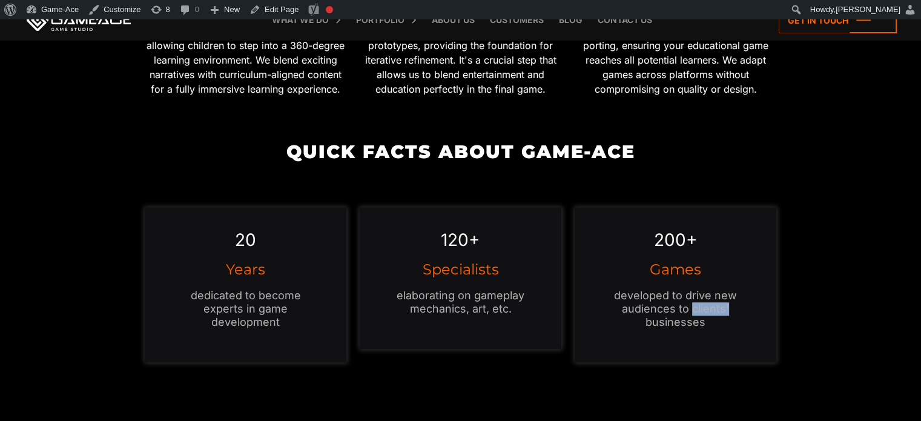
drag, startPoint x: 732, startPoint y: 309, endPoint x: 694, endPoint y: 312, distance: 38.8
click at [694, 312] on p "developed to drive new audiences to clients’ businesses" at bounding box center [675, 309] width 153 height 40
copy p "clients’"
click at [286, 7] on link "Edit Page" at bounding box center [274, 9] width 59 height 19
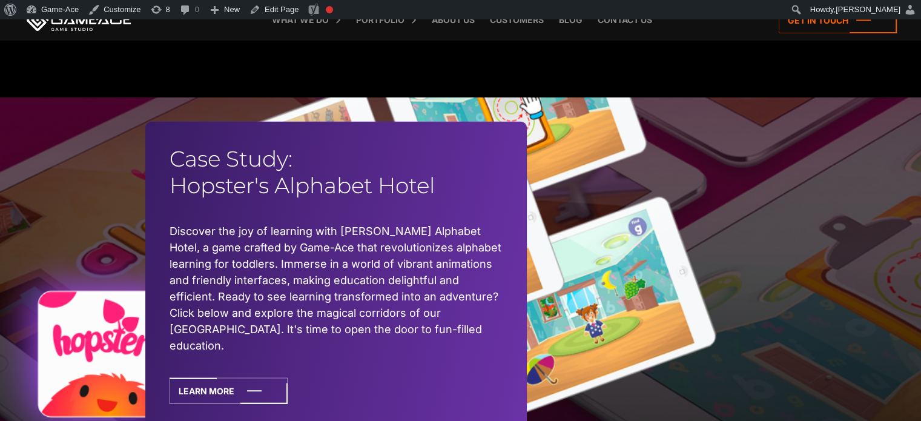
scroll to position [3506, 0]
